Goal: Use online tool/utility: Utilize a website feature to perform a specific function

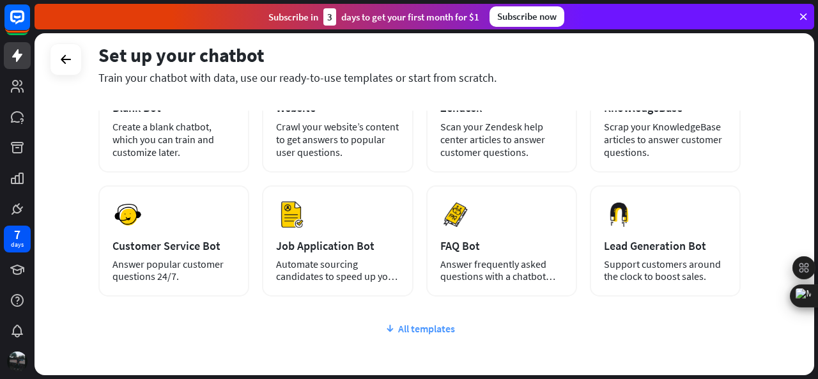
click at [426, 325] on div "All templates" at bounding box center [419, 328] width 642 height 13
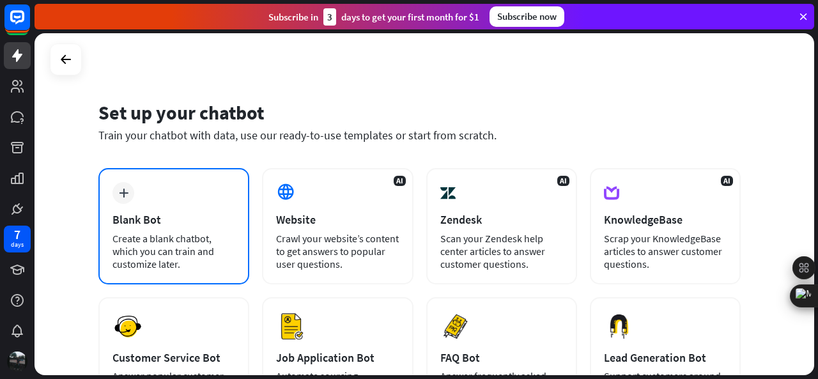
click at [180, 247] on div "Create a blank chatbot, which you can train and customize later." at bounding box center [173, 251] width 123 height 38
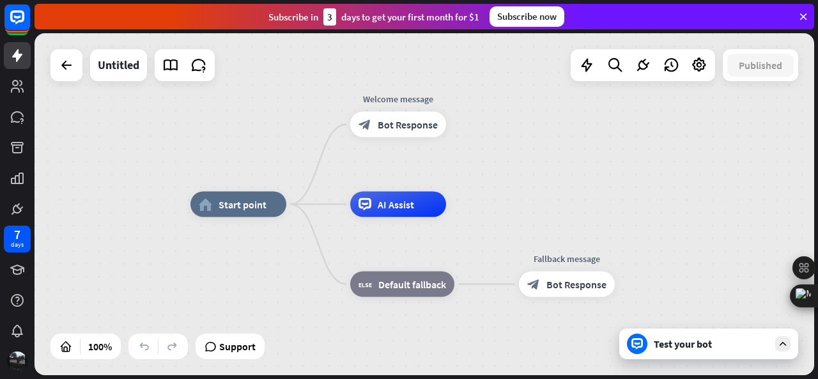
click at [654, 339] on div "Test your bot" at bounding box center [711, 343] width 115 height 13
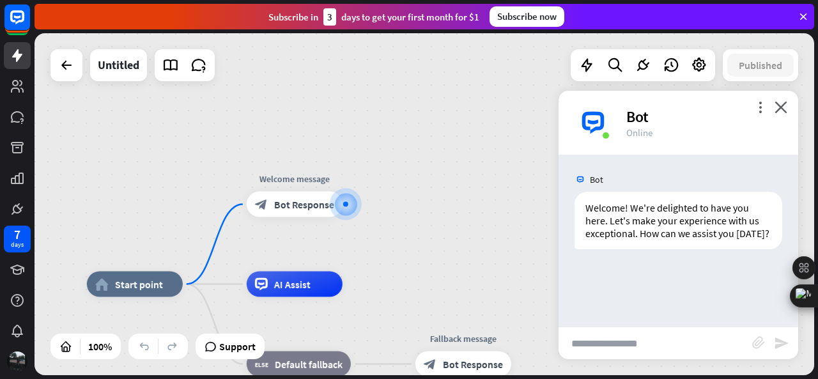
click at [622, 344] on input "text" at bounding box center [656, 343] width 194 height 32
type input "**********"
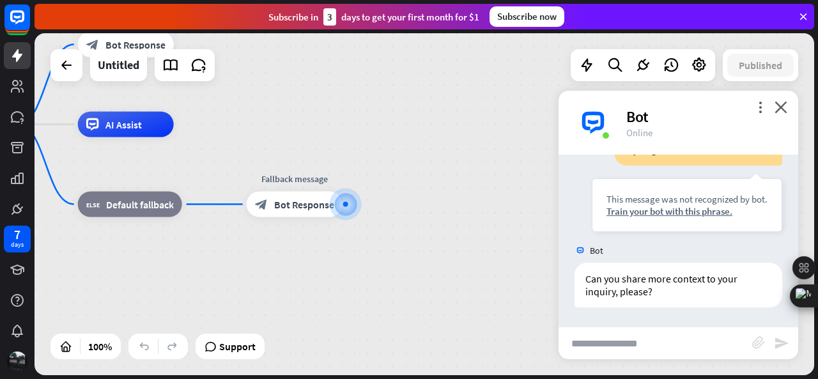
scroll to position [158, 0]
click at [707, 210] on div "Train your bot with this phrase." at bounding box center [686, 211] width 161 height 12
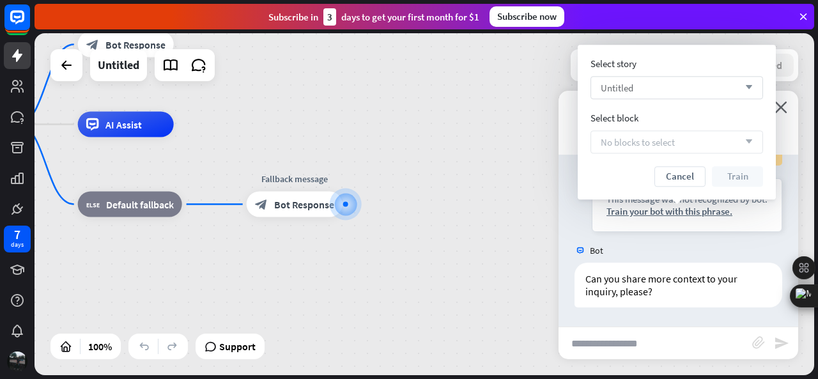
click at [730, 91] on div "Untitled arrow_down" at bounding box center [677, 87] width 173 height 23
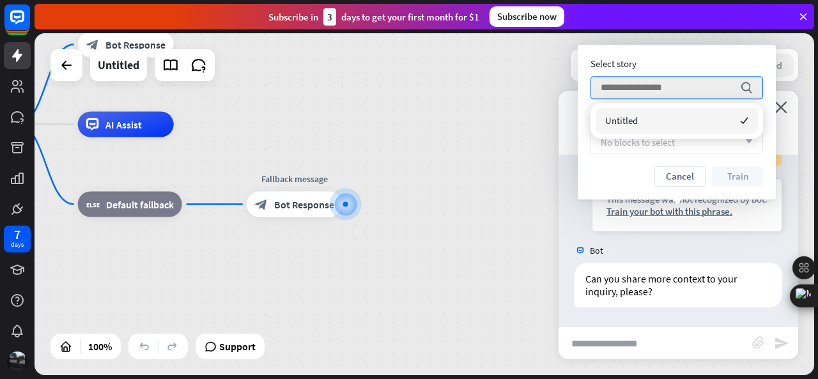
click at [730, 148] on div "No blocks to select arrow_down" at bounding box center [677, 141] width 173 height 23
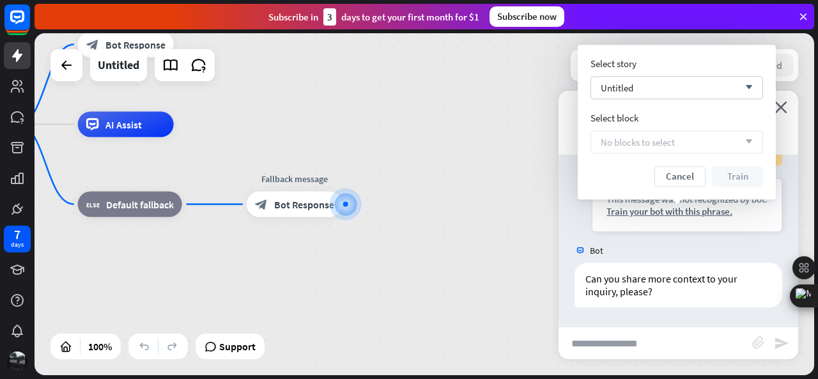
click at [698, 146] on div "No blocks to select arrow_down" at bounding box center [677, 141] width 173 height 23
